Goal: Task Accomplishment & Management: Use online tool/utility

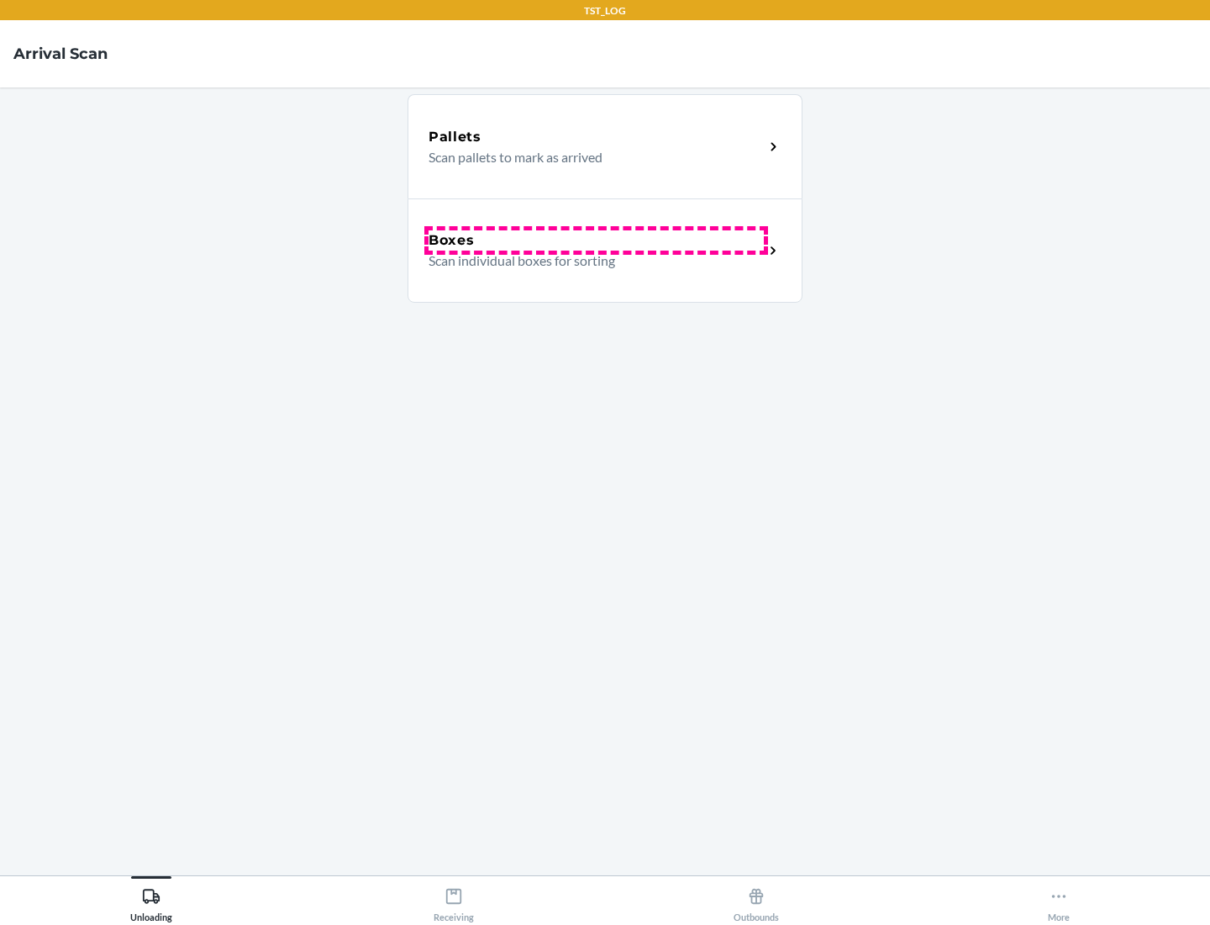
click at [596, 240] on div "Boxes" at bounding box center [596, 240] width 335 height 20
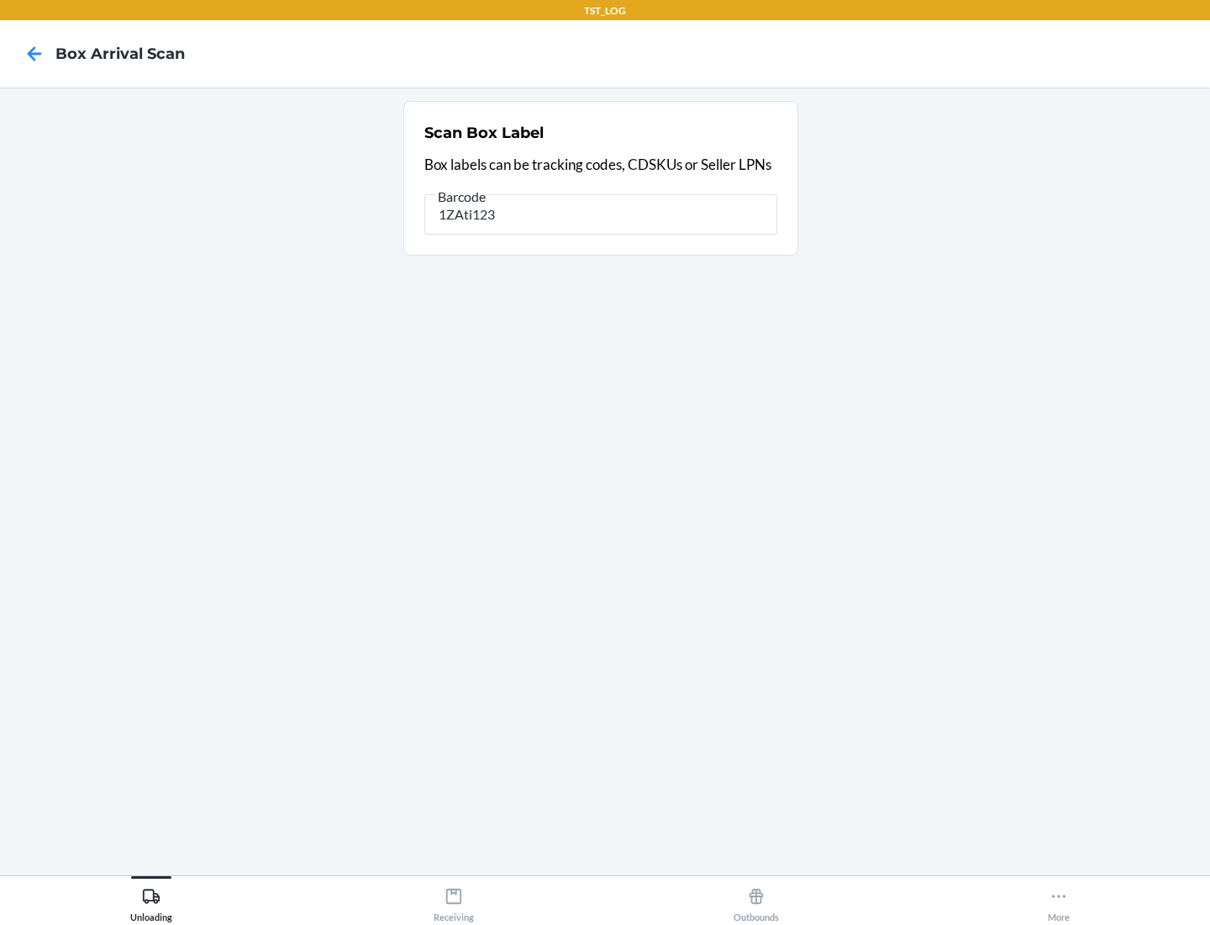
type input "1ZAti123"
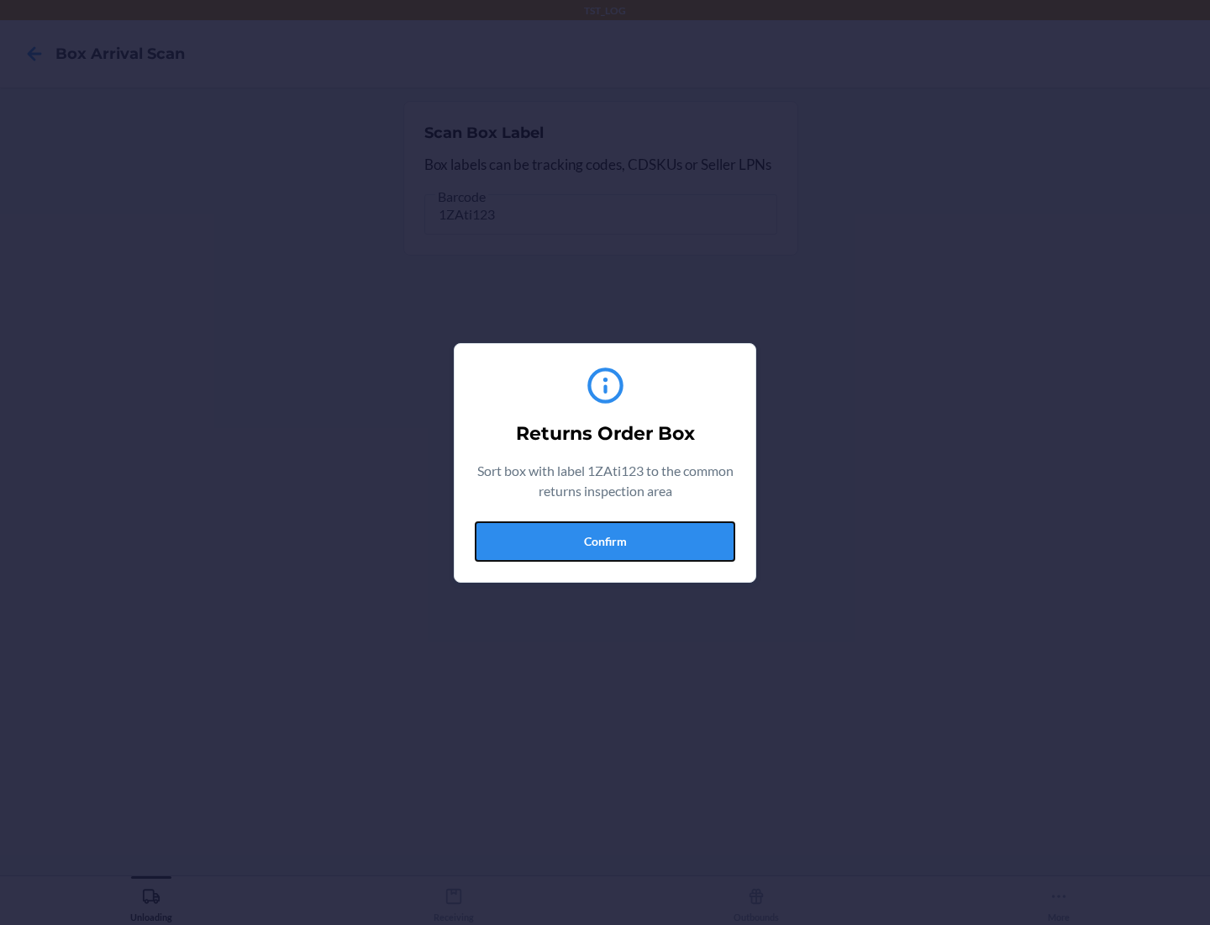
click at [605, 540] on button "Confirm" at bounding box center [605, 541] width 261 height 40
